Goal: Transaction & Acquisition: Purchase product/service

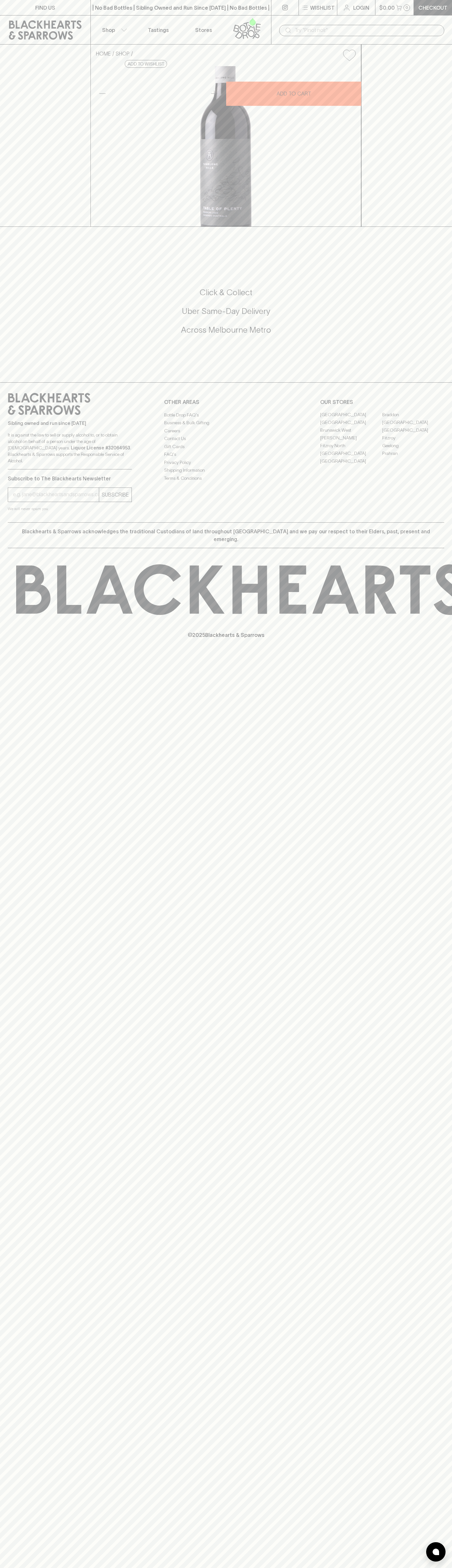
click at [398, 1] on button "$0.00 0" at bounding box center [394, 7] width 39 height 16
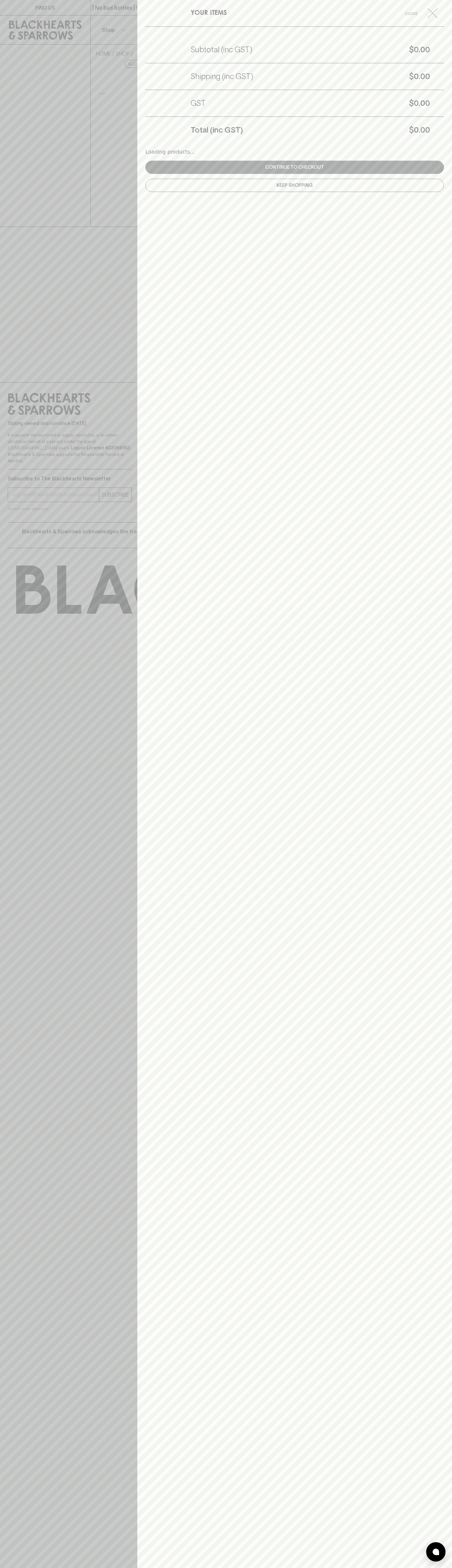
click at [3, 1567] on html "FIND US | No Bad Bottles | Sibling Owned and Run Since 2006 | No Bad Bottles | …" at bounding box center [226, 784] width 452 height 1568
click at [31, 36] on div at bounding box center [226, 784] width 452 height 1568
